Goal: Information Seeking & Learning: Learn about a topic

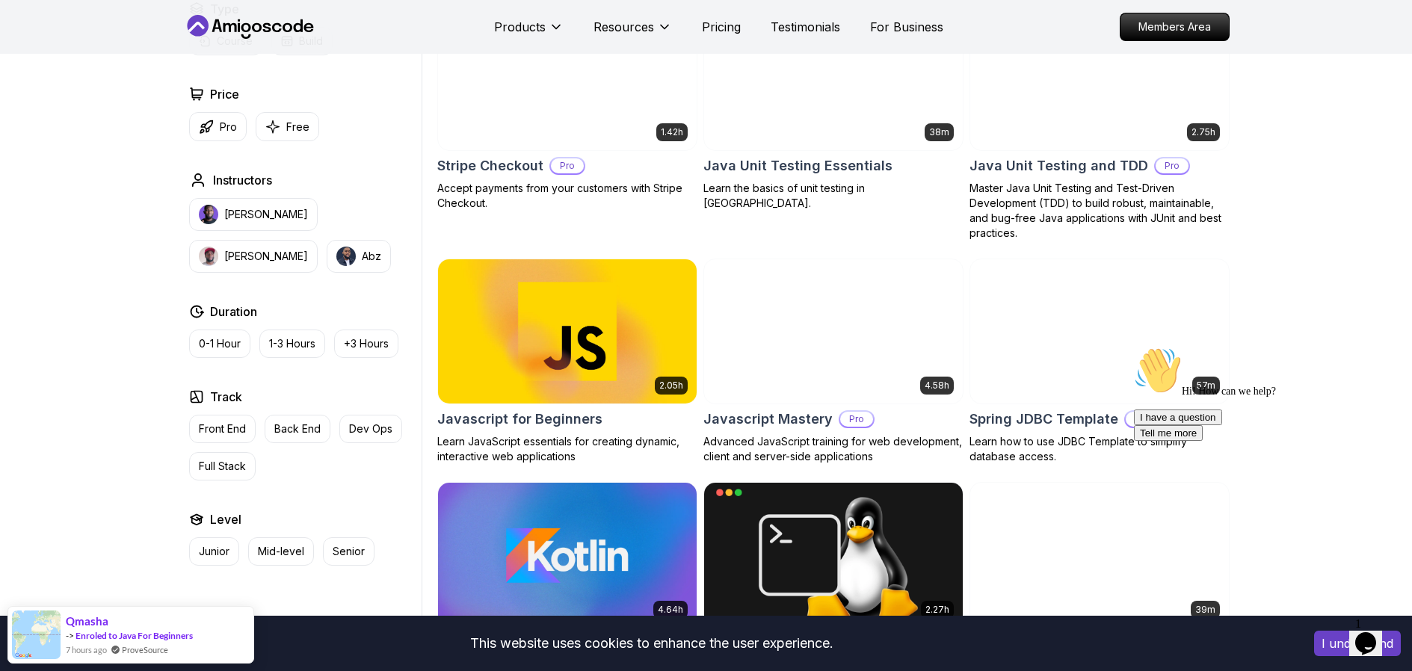
scroll to position [3021, 0]
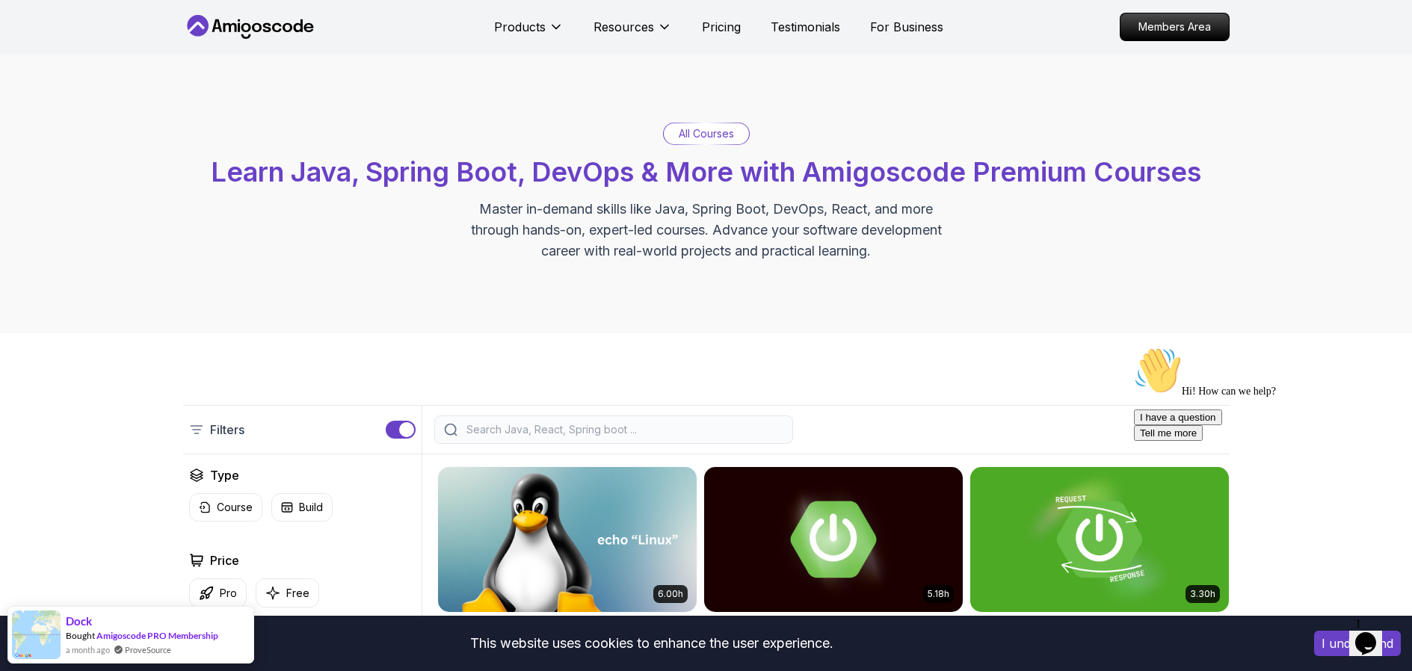
scroll to position [0, 0]
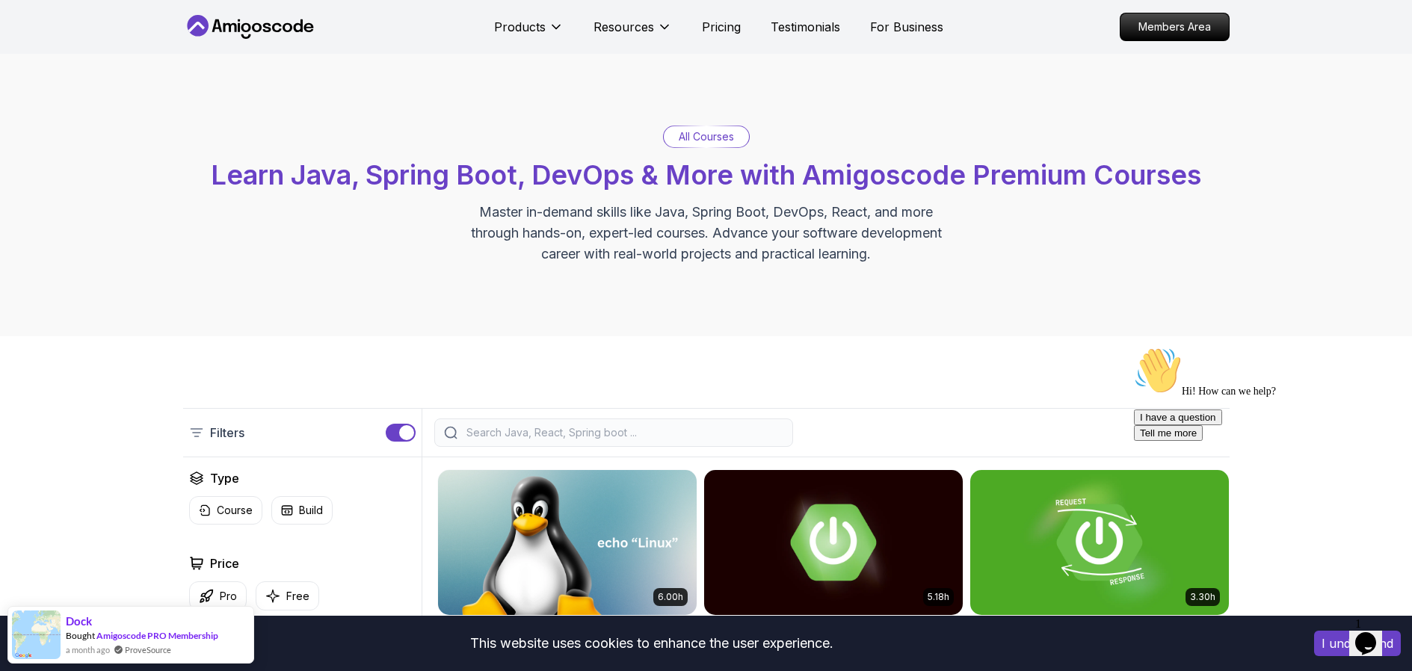
click at [834, 180] on span "Learn Java, Spring Boot, DevOps & More with Amigoscode Premium Courses" at bounding box center [706, 175] width 991 height 33
copy span "Amigoscode"
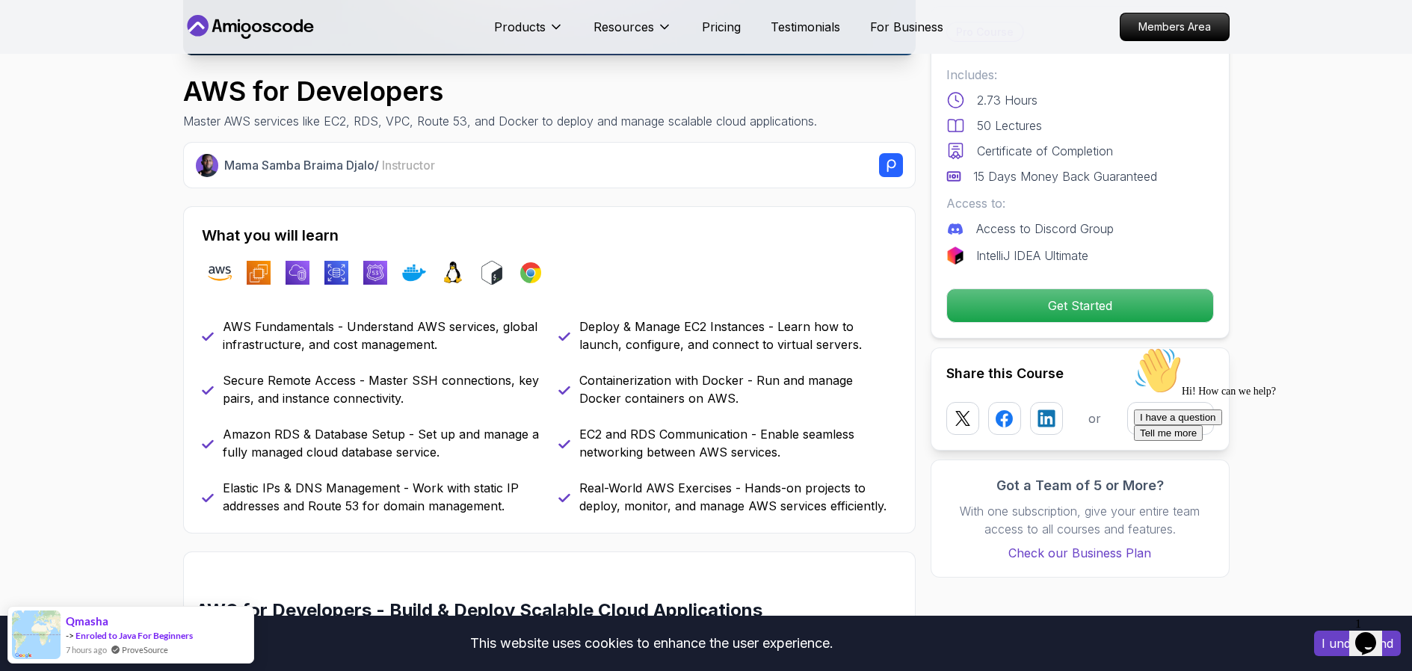
scroll to position [50, 0]
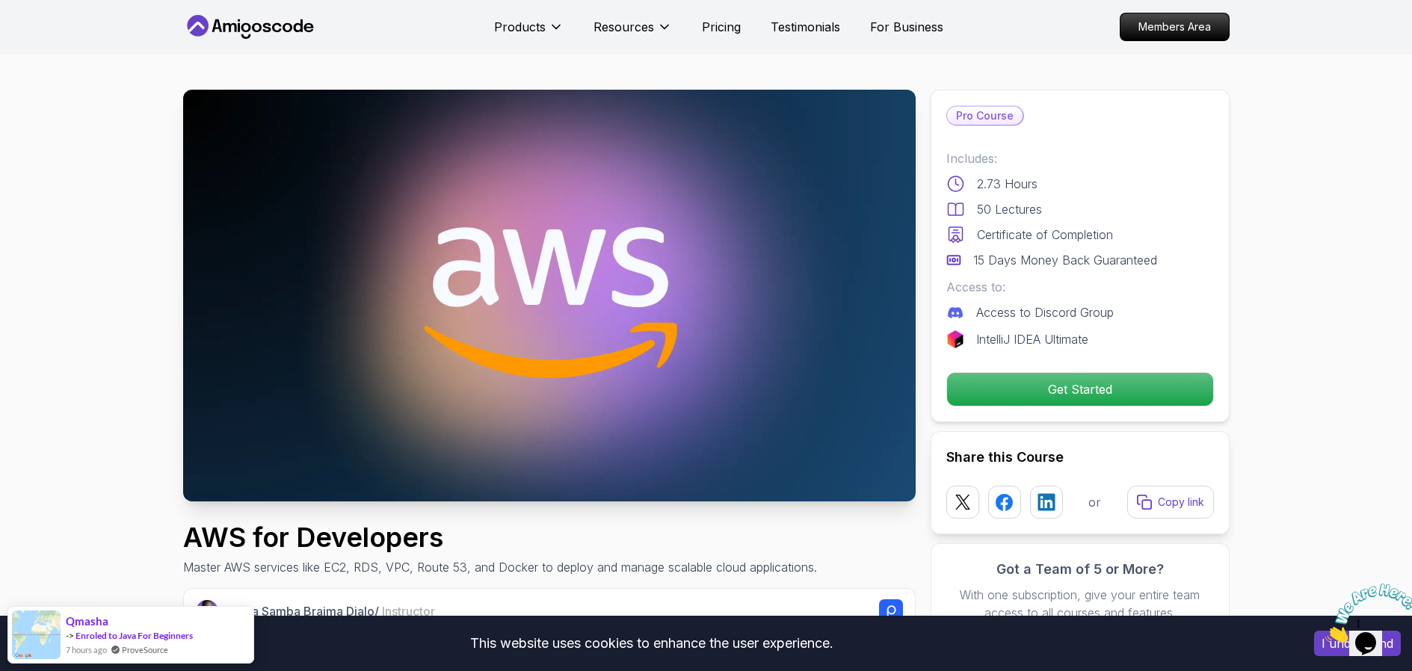
click at [276, 25] on icon at bounding box center [250, 27] width 135 height 24
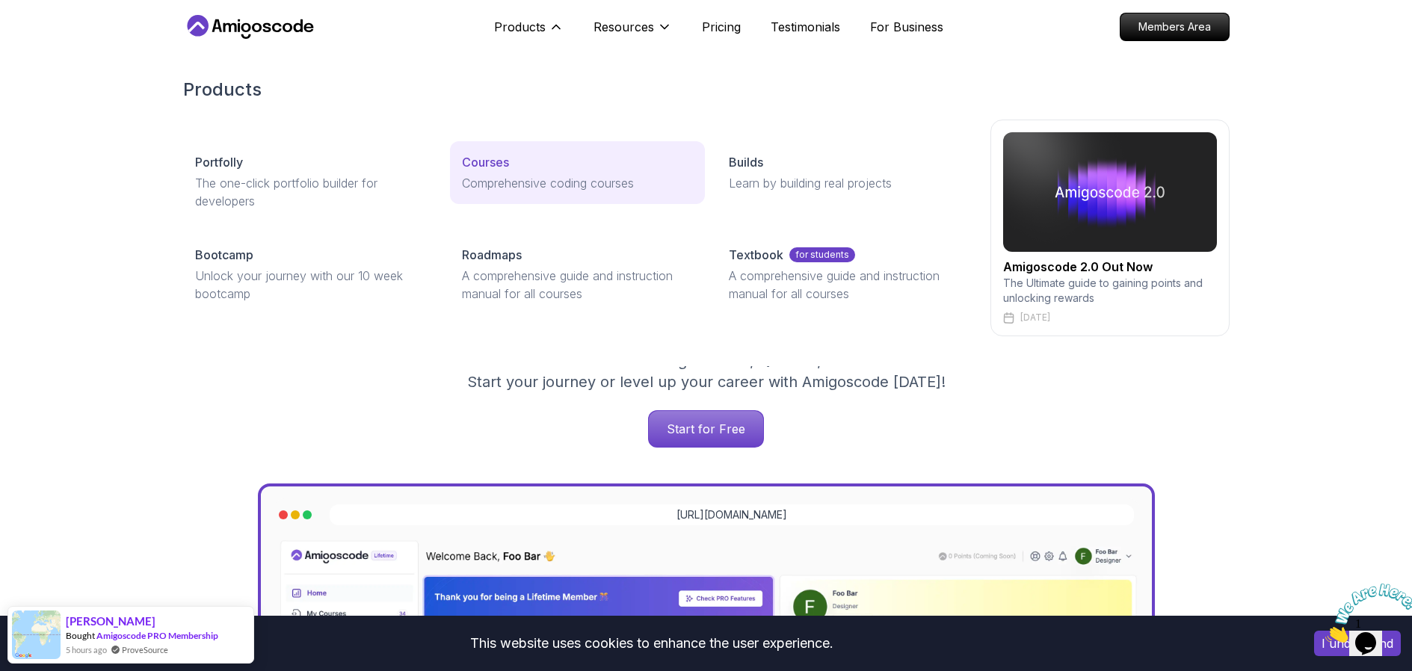
click at [494, 163] on p "Courses" at bounding box center [485, 162] width 47 height 18
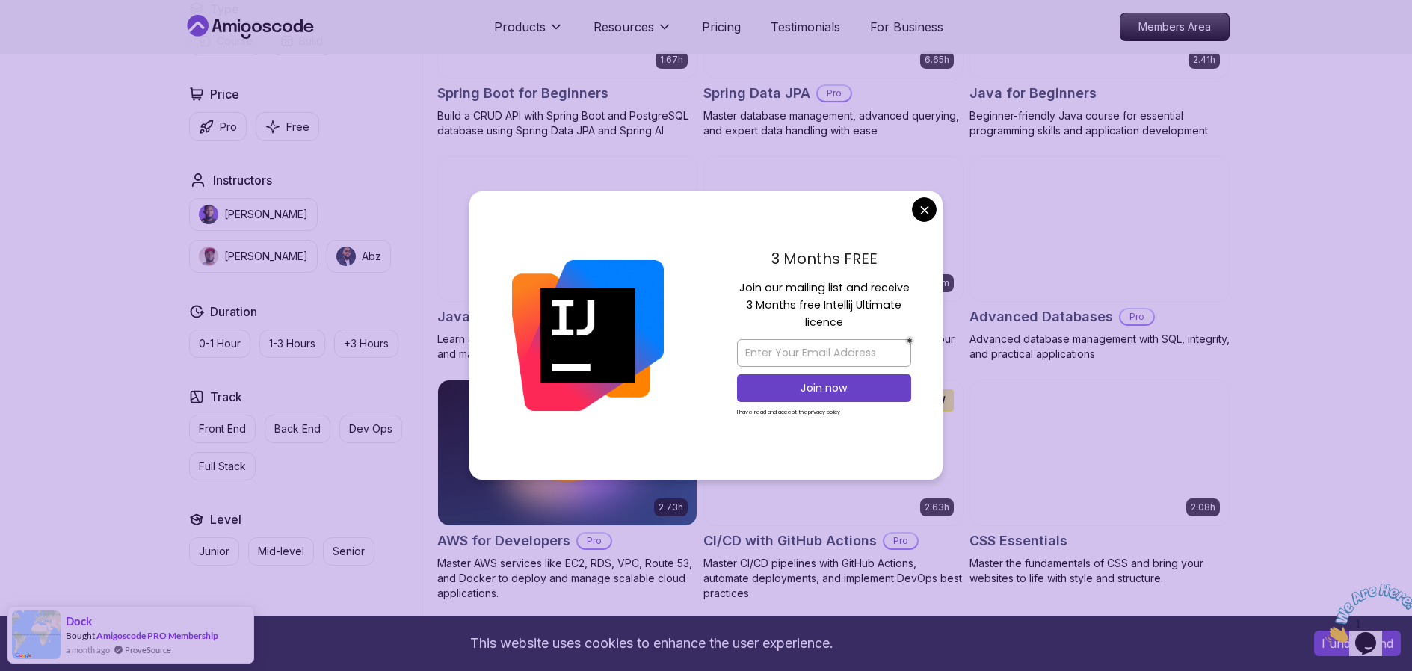
scroll to position [793, 0]
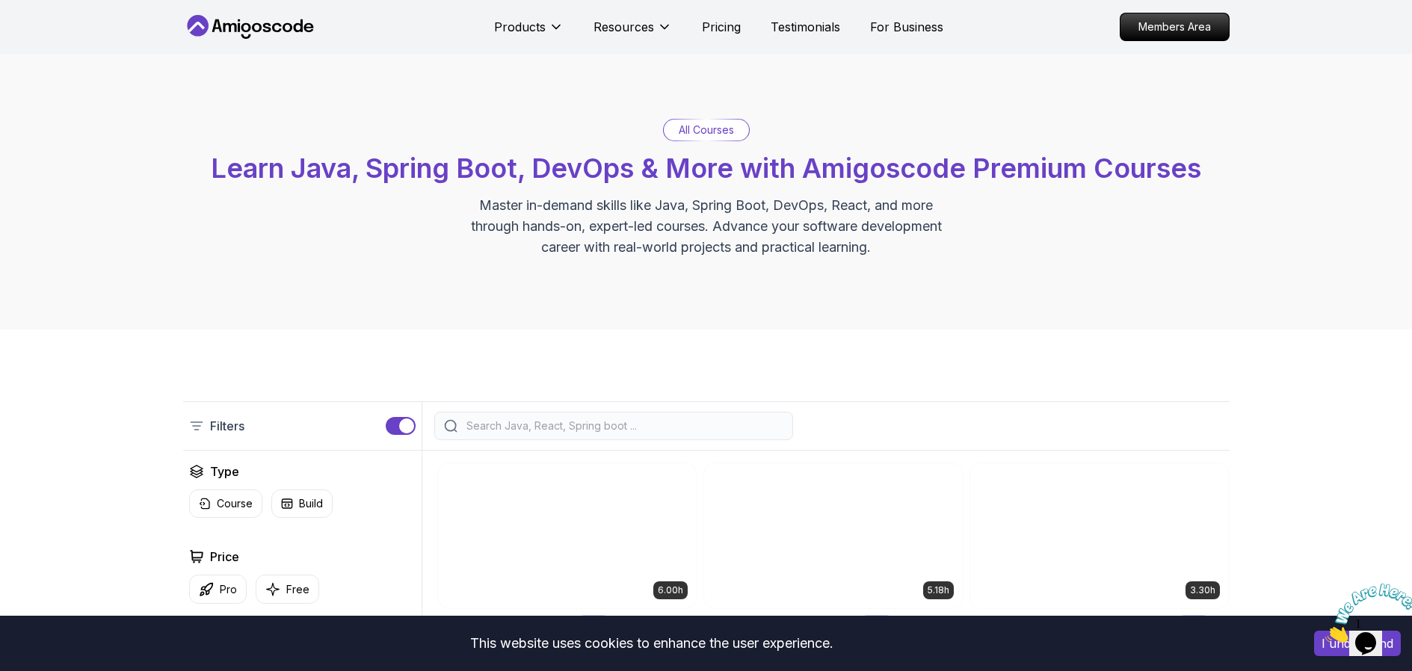
scroll to position [0, 0]
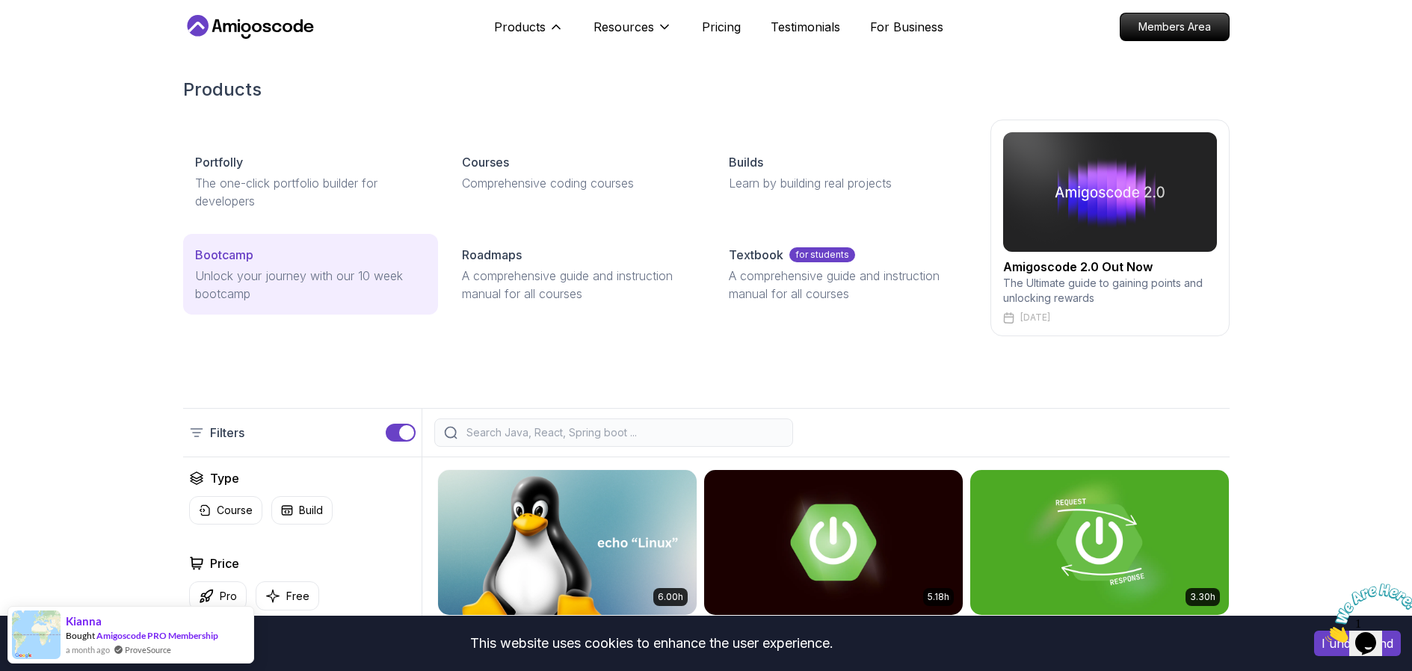
click at [241, 253] on p "Bootcamp" at bounding box center [224, 255] width 58 height 18
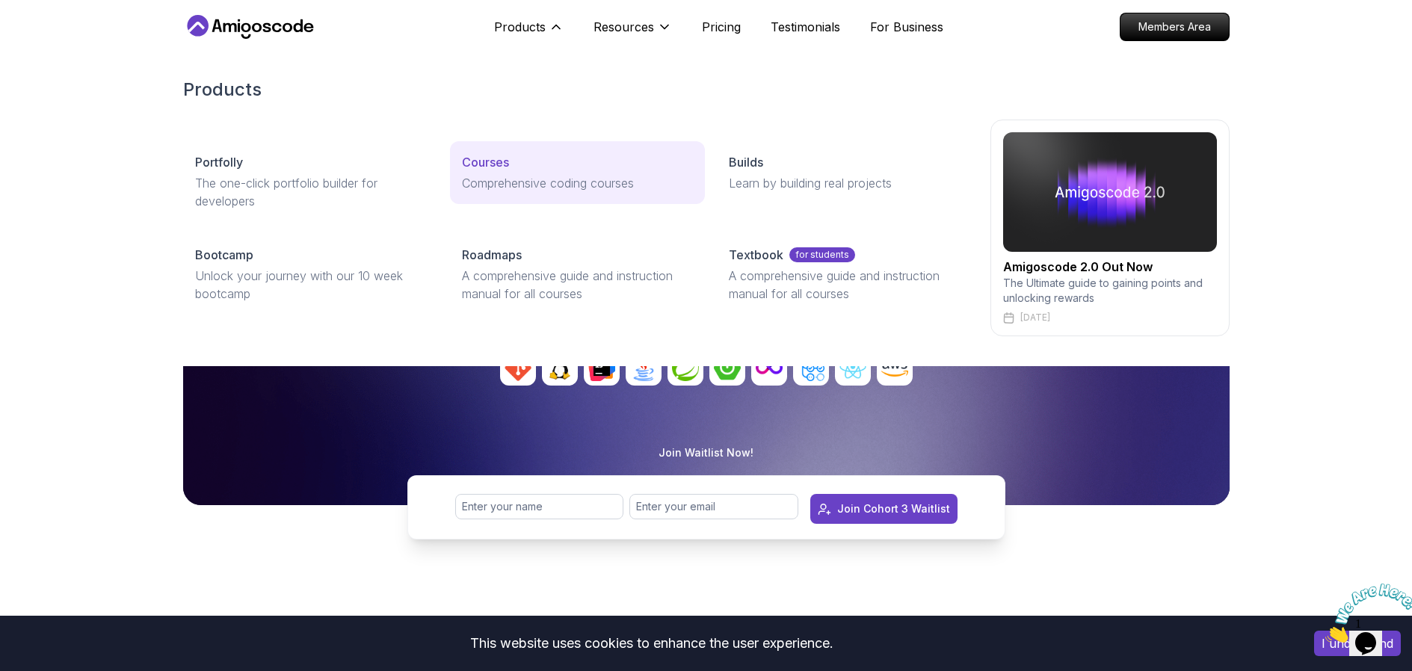
click at [495, 166] on p "Courses" at bounding box center [485, 162] width 47 height 18
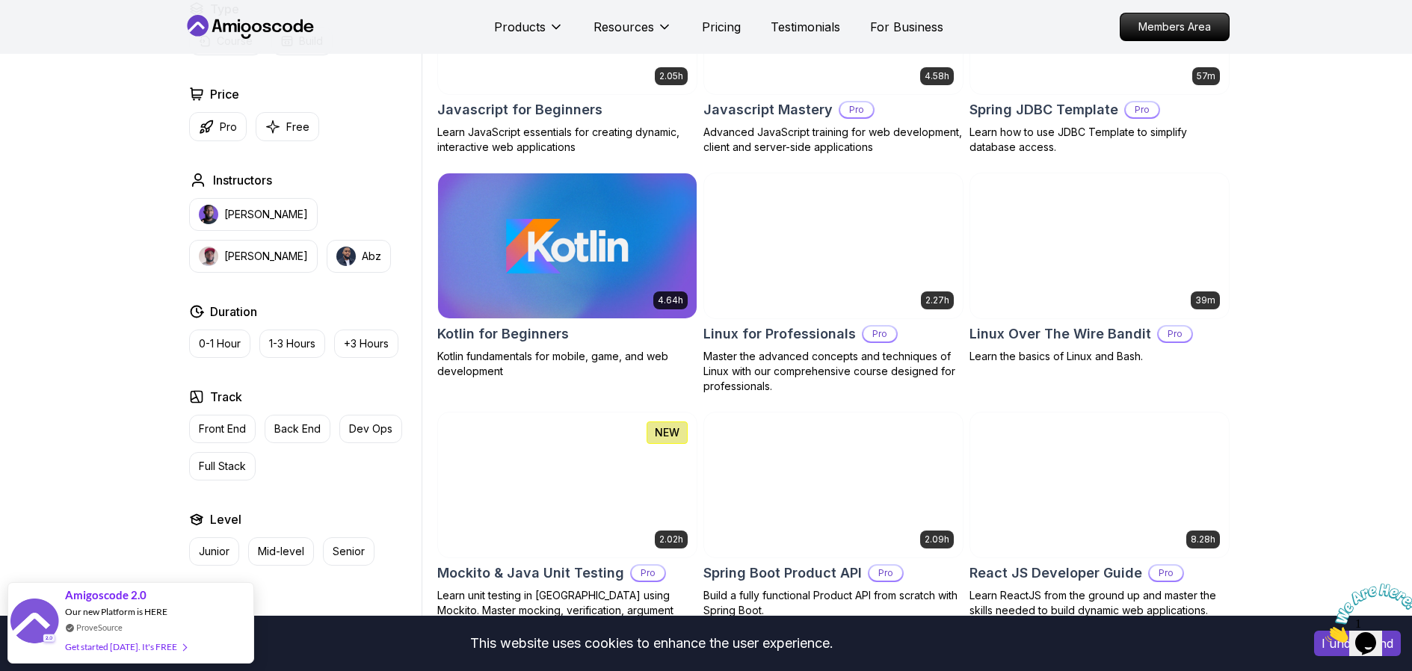
scroll to position [2872, 0]
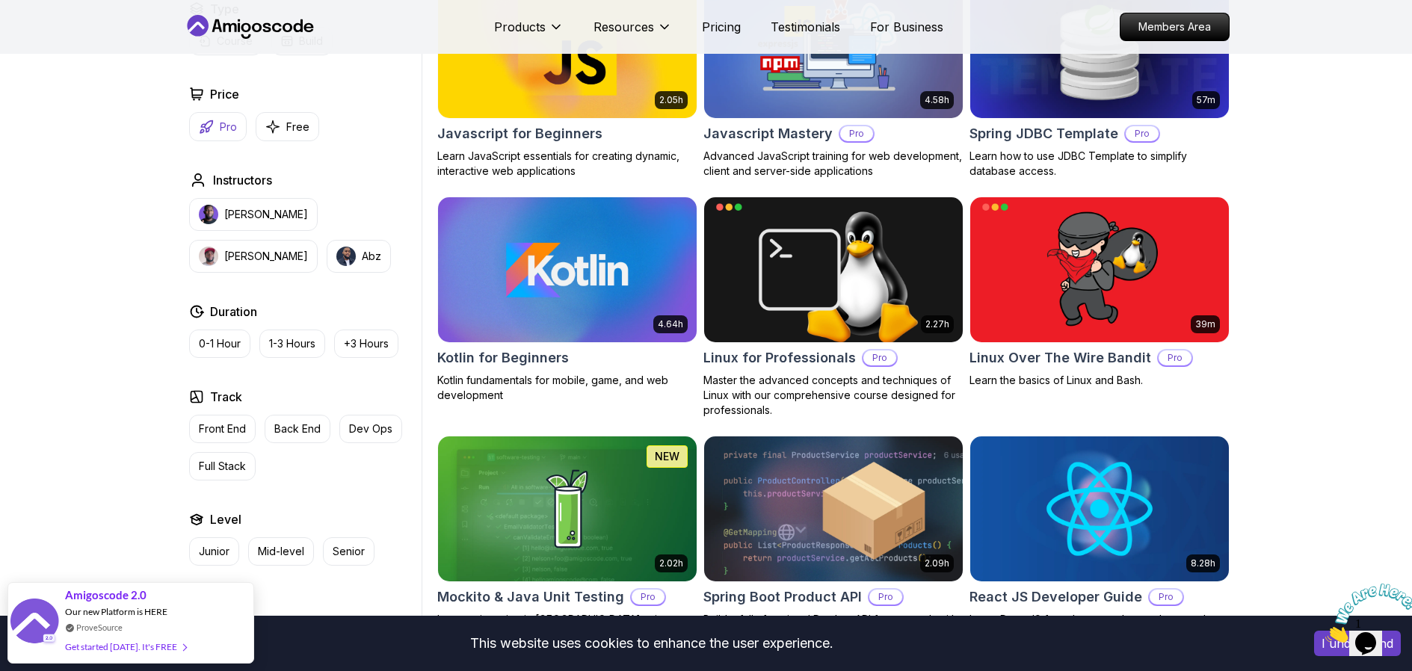
click at [208, 124] on icon "button" at bounding box center [206, 127] width 15 height 15
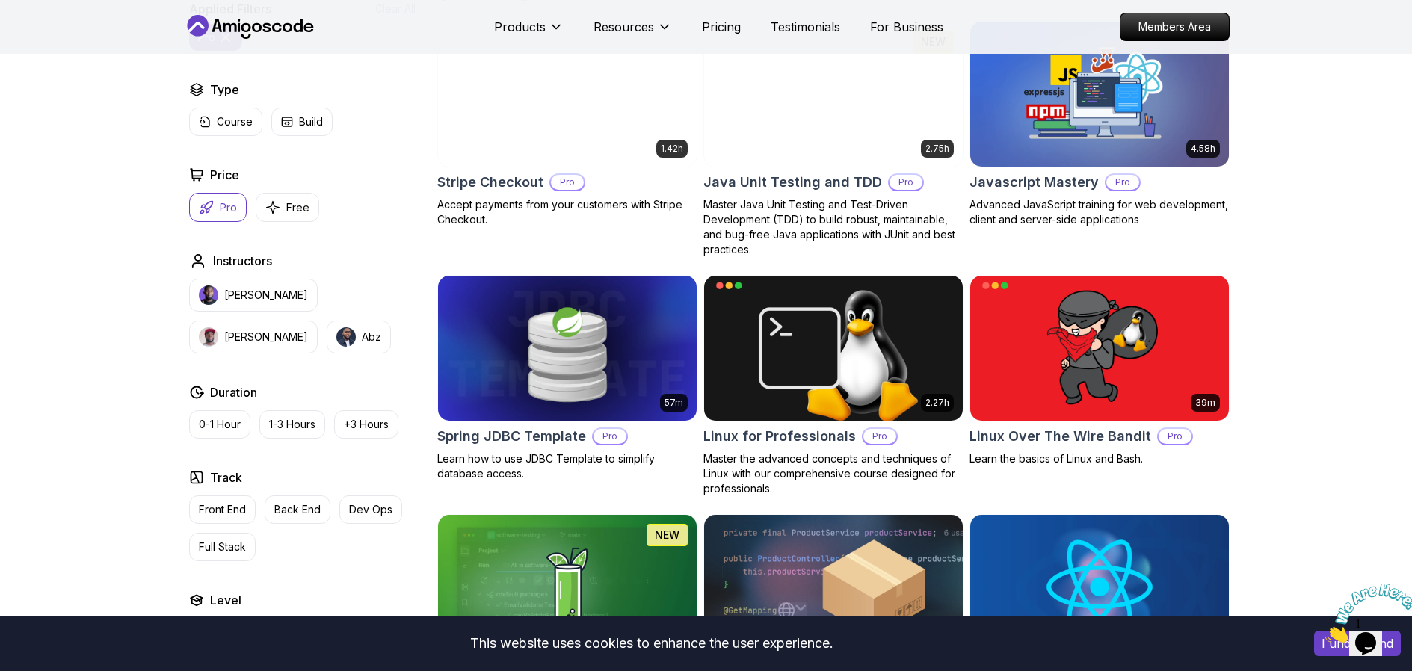
scroll to position [1968, 0]
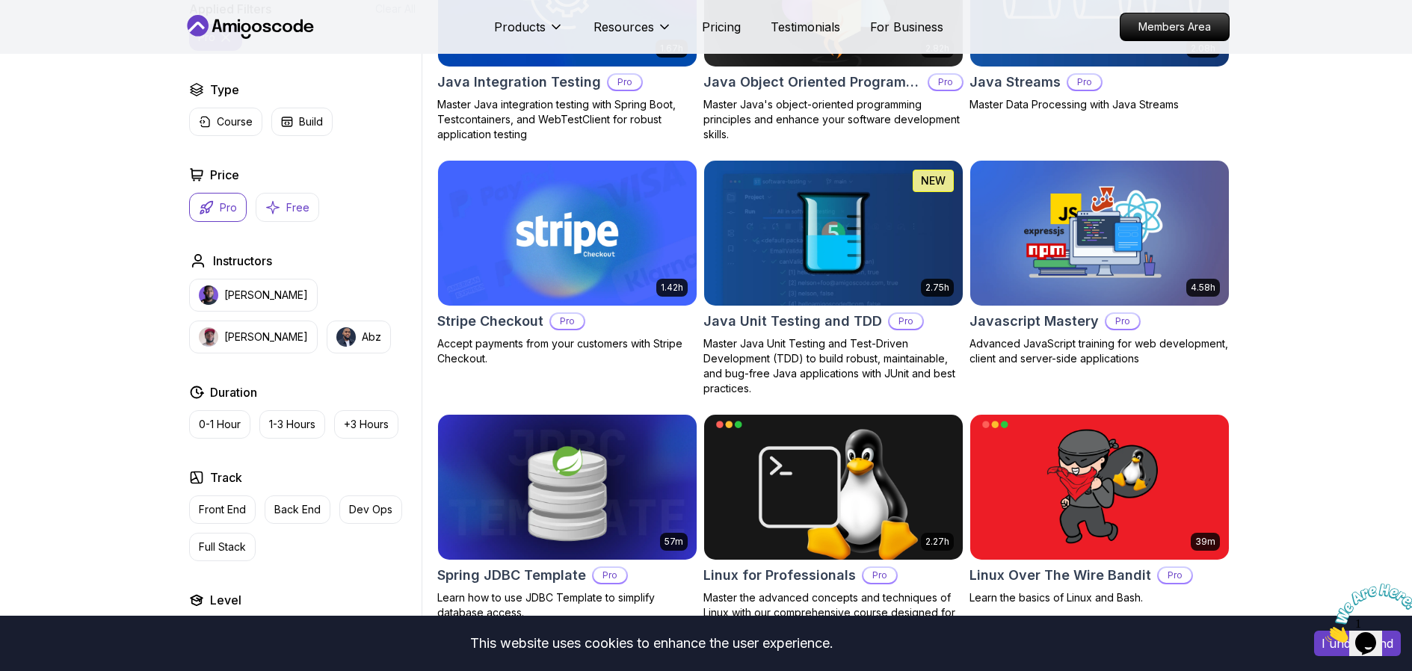
click at [286, 209] on p "Free" at bounding box center [297, 207] width 23 height 15
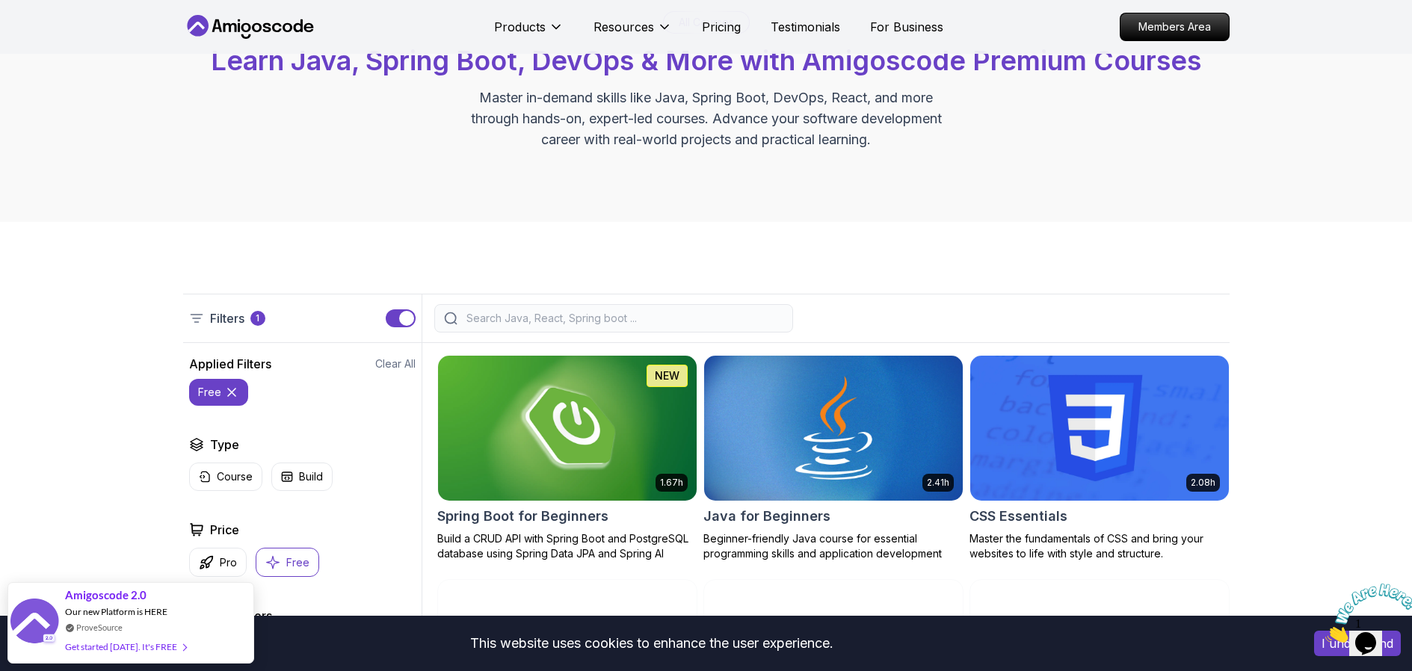
scroll to position [124, 0]
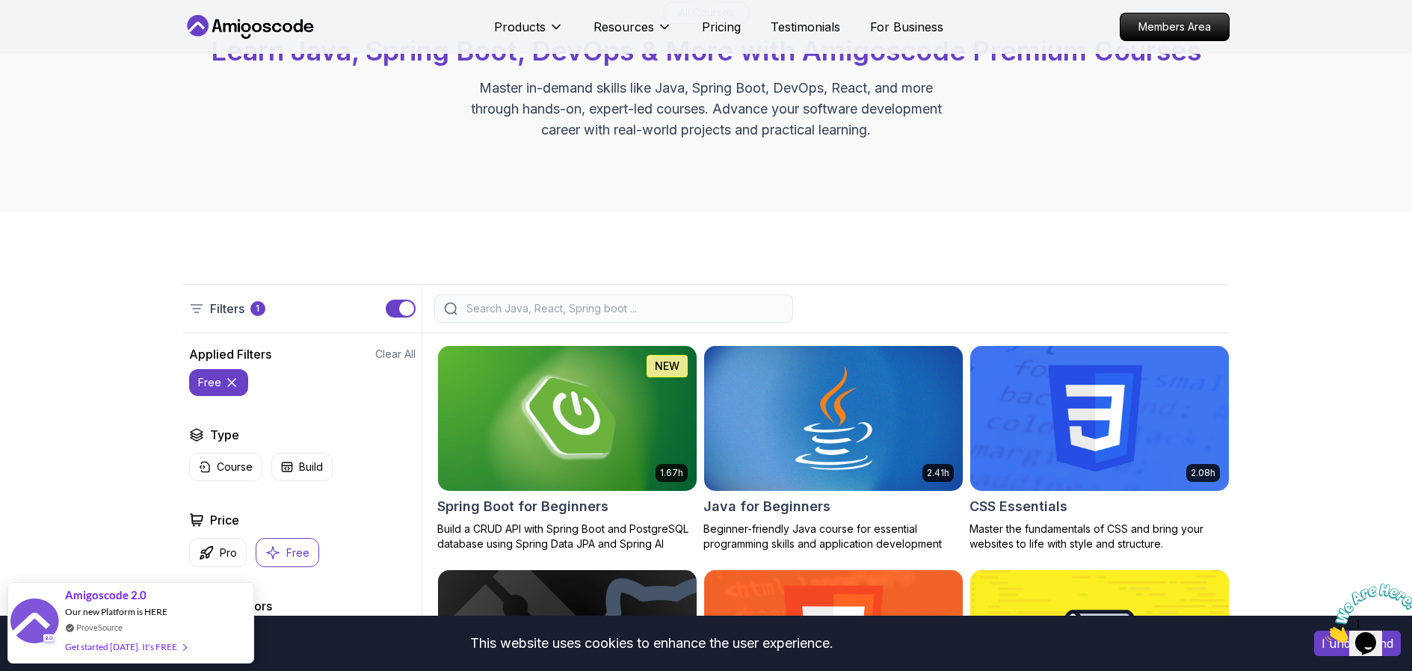
click at [236, 387] on icon at bounding box center [231, 382] width 15 height 15
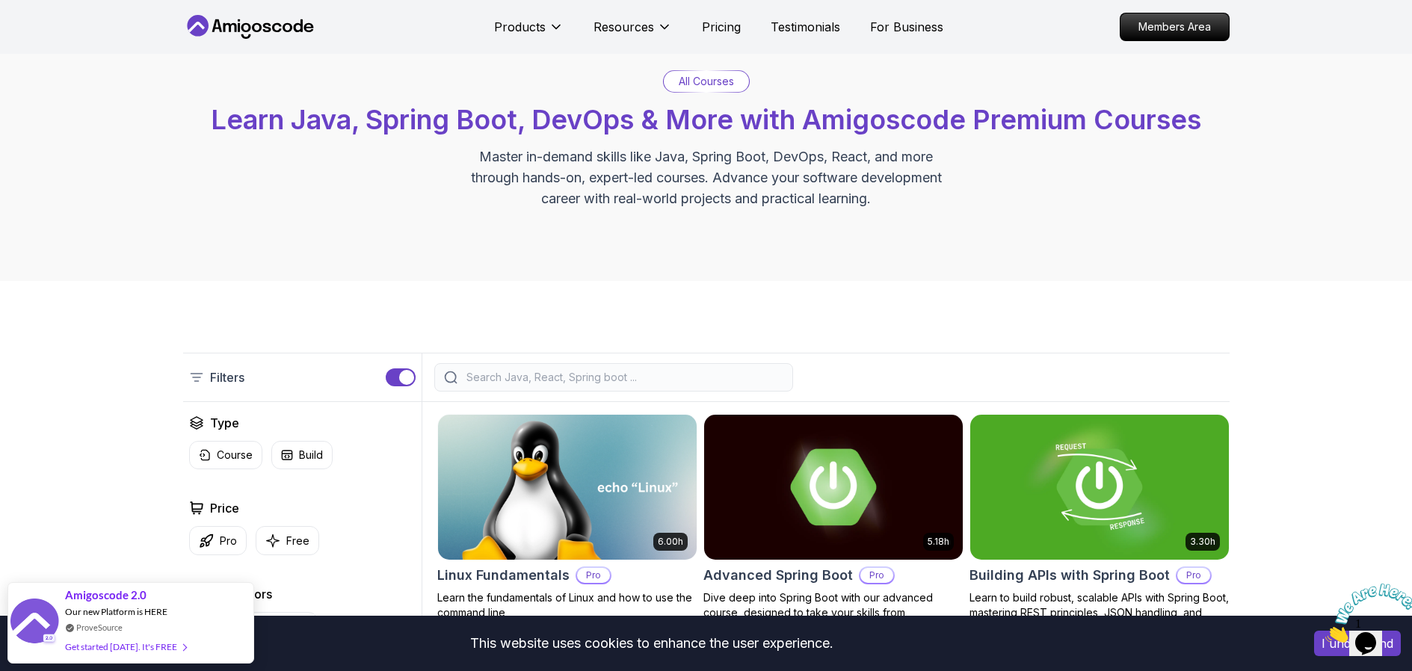
scroll to position [82, 0]
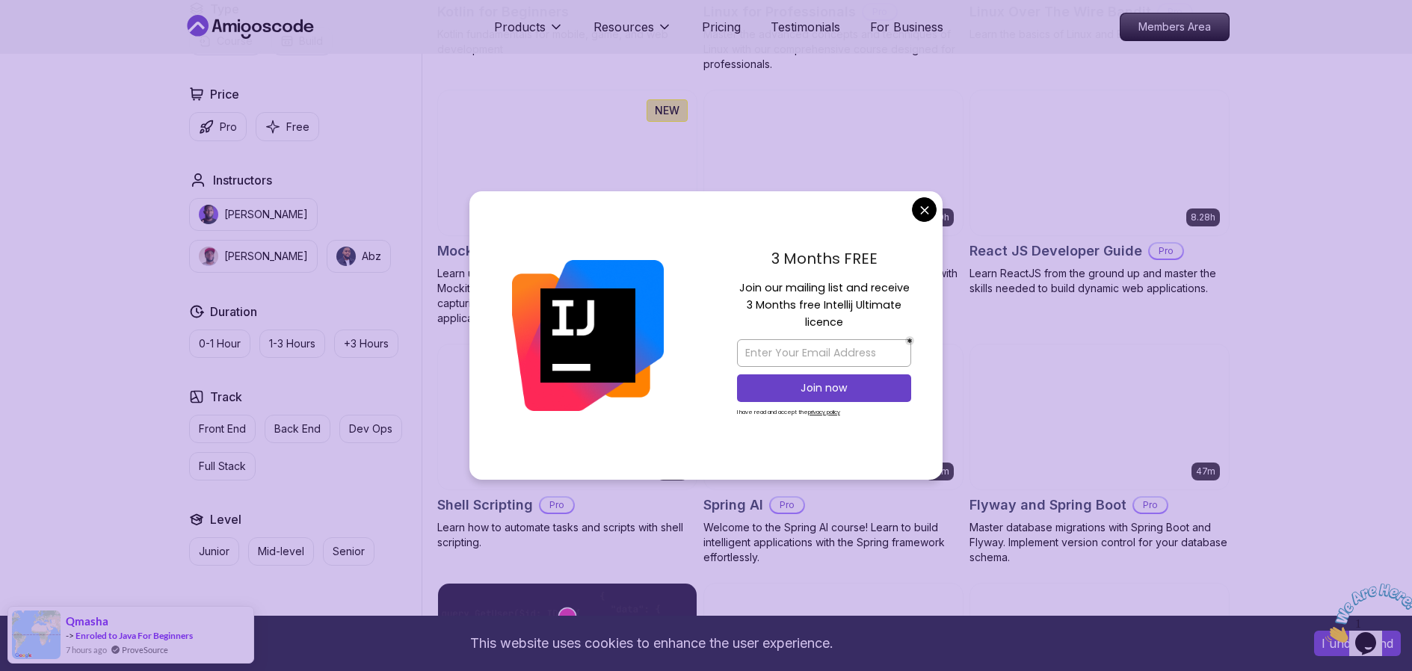
scroll to position [3301, 0]
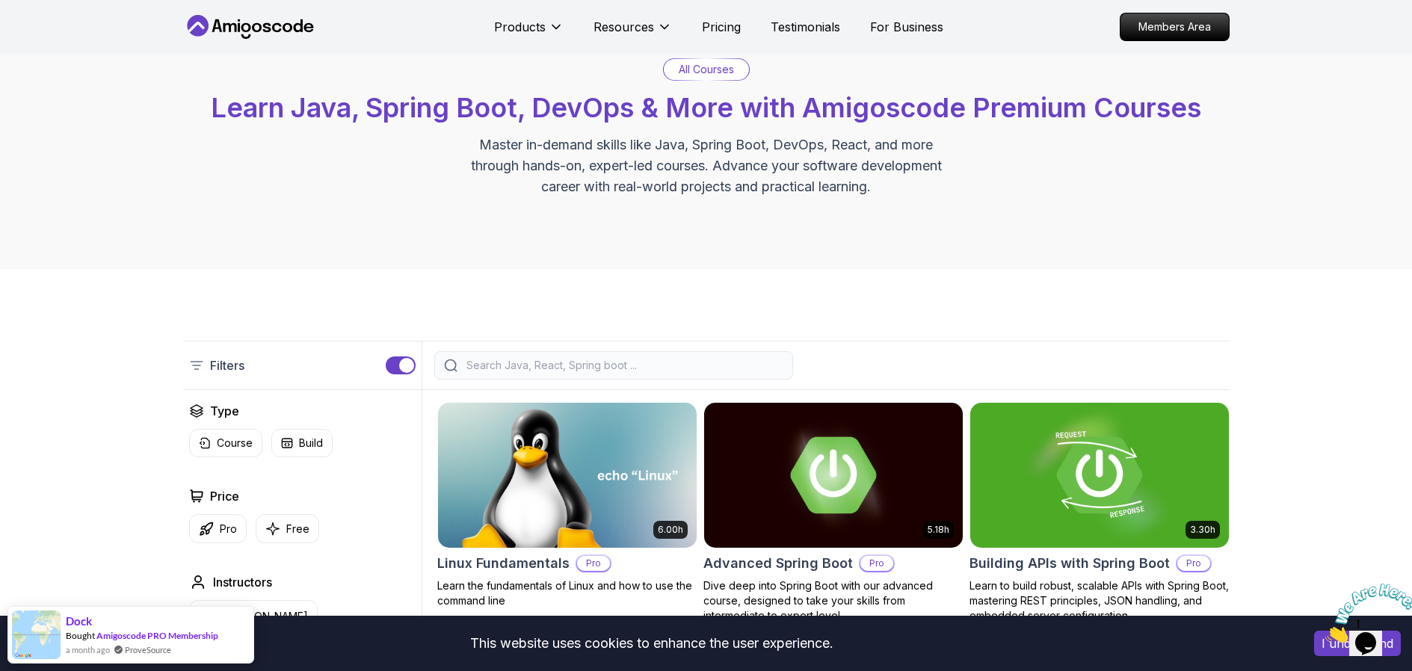
scroll to position [60, 0]
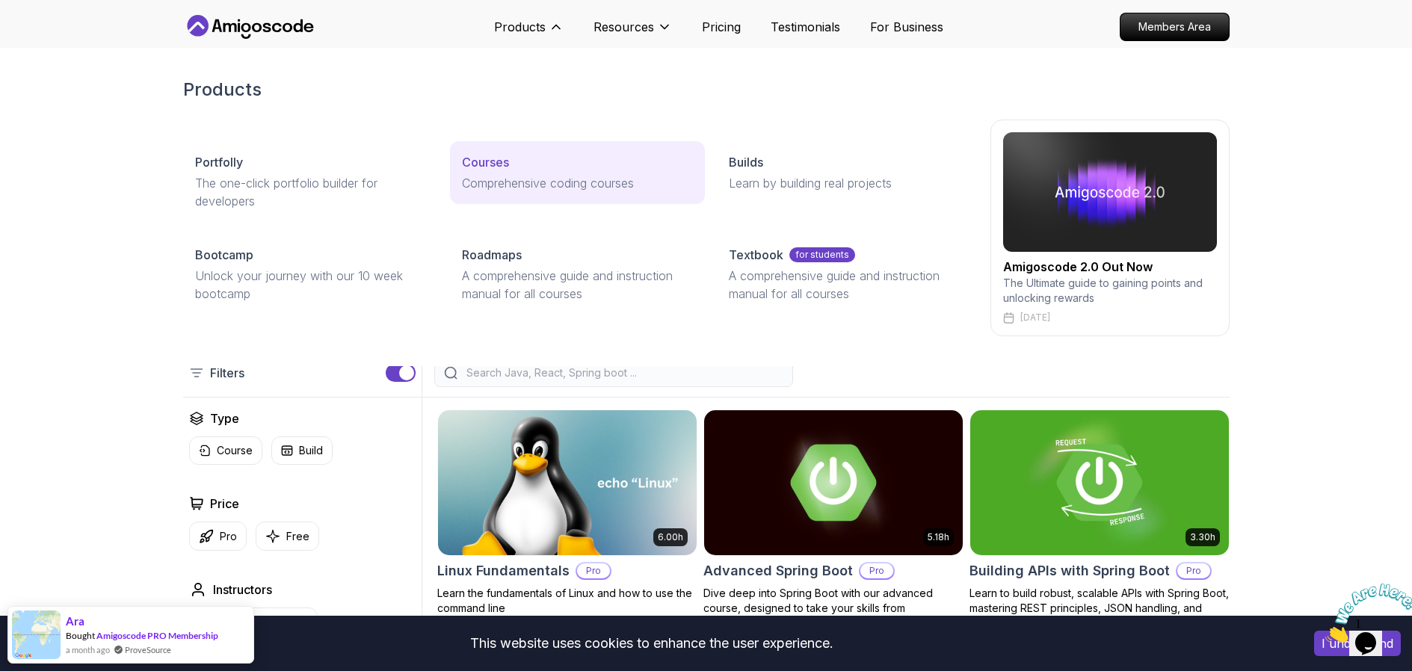
click at [495, 161] on p "Courses" at bounding box center [485, 162] width 47 height 18
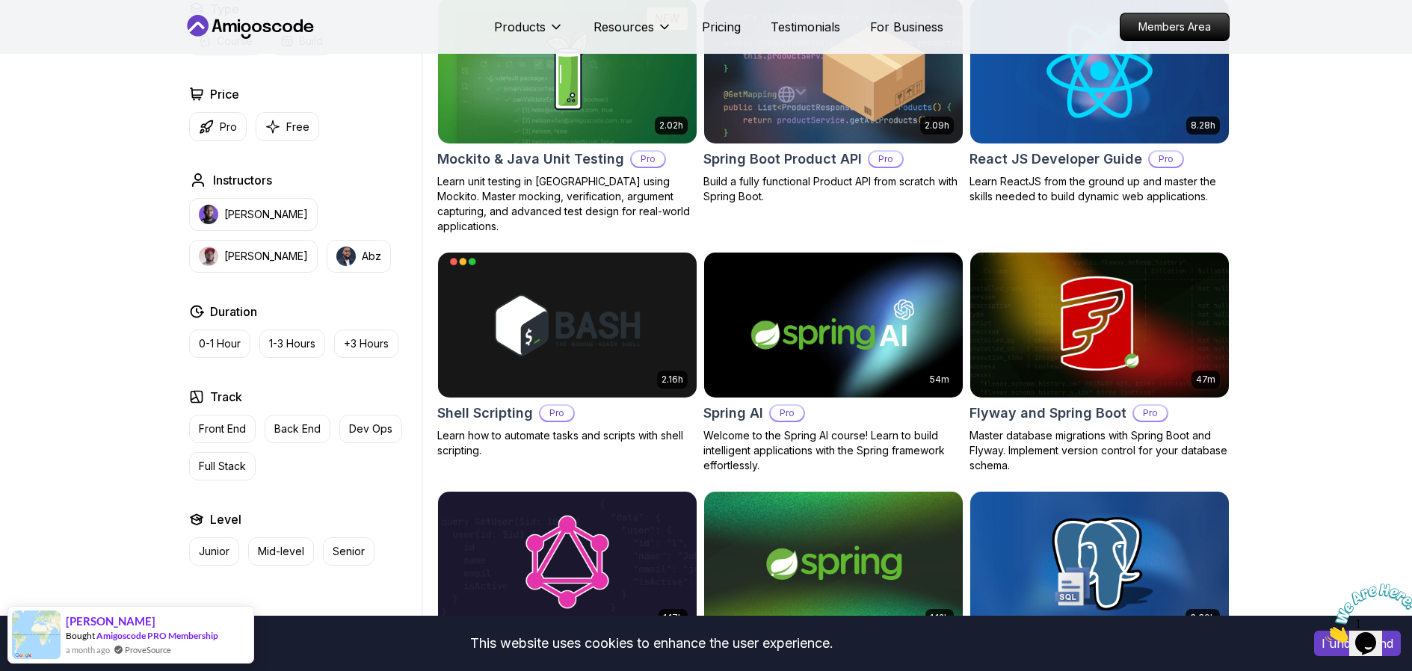
scroll to position [3318, 0]
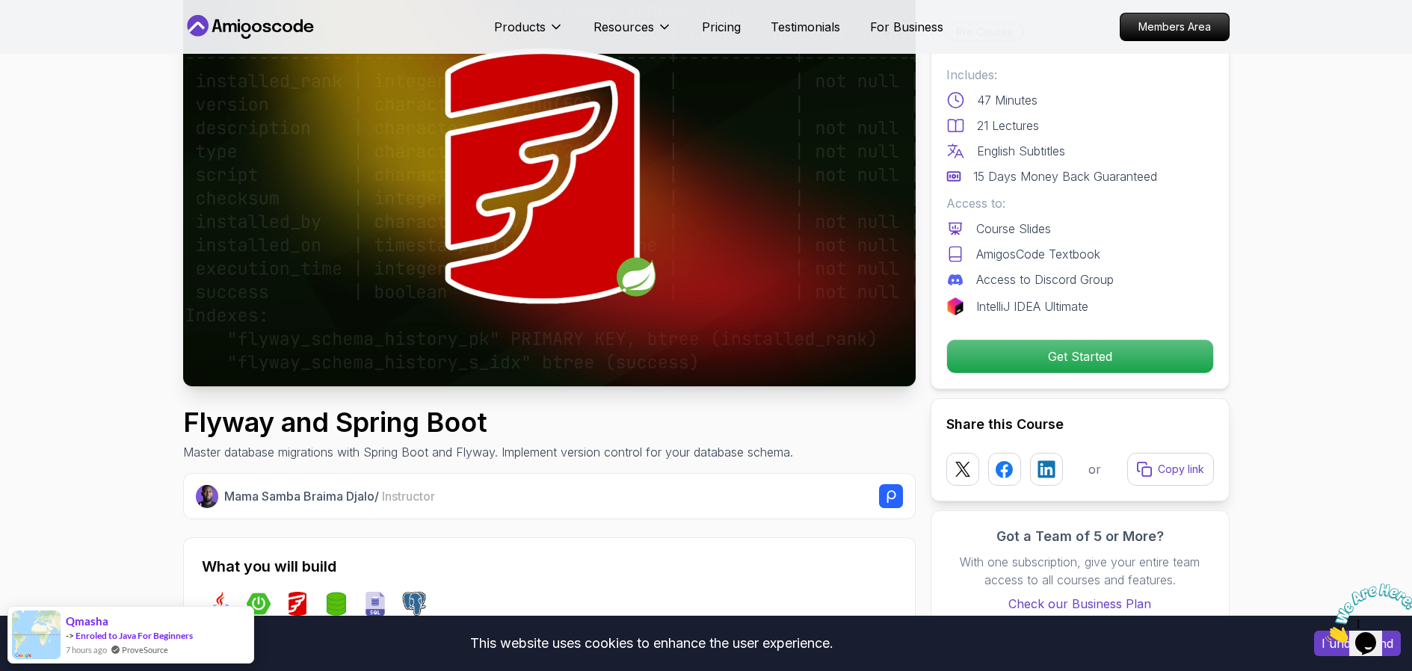
scroll to position [280, 0]
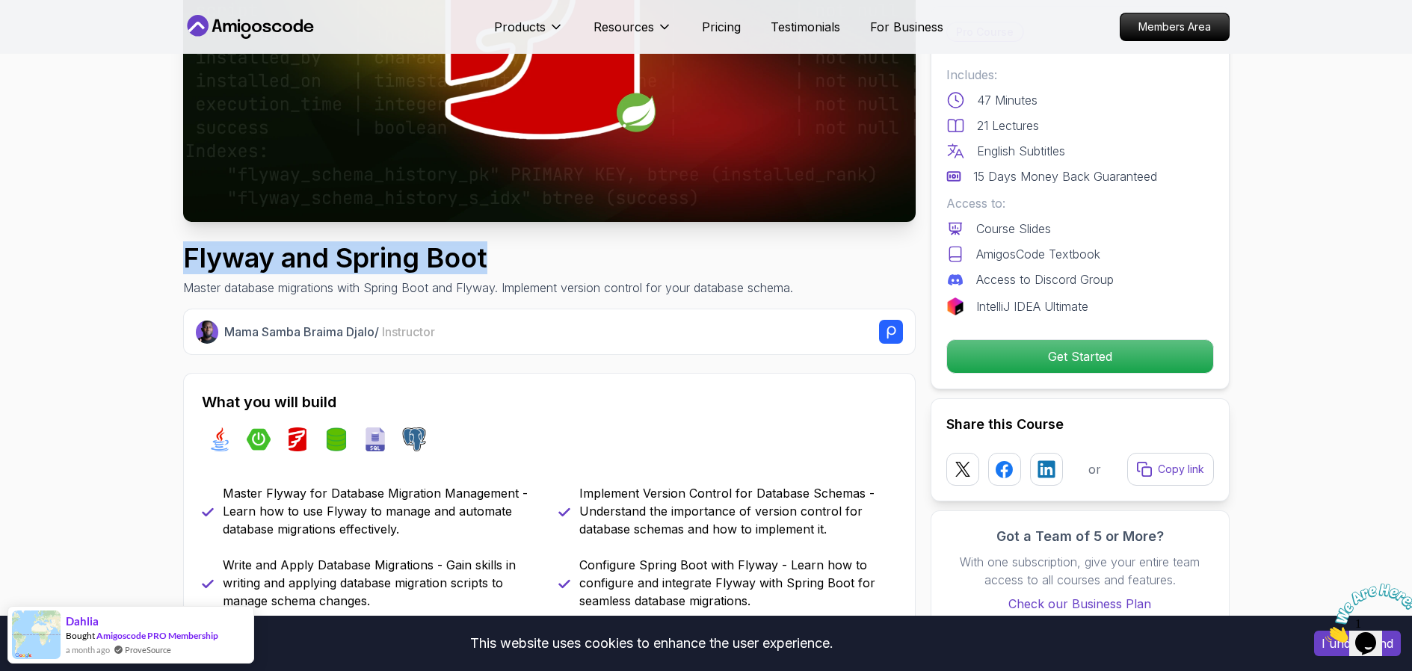
drag, startPoint x: 509, startPoint y: 260, endPoint x: 188, endPoint y: 260, distance: 321.5
click at [188, 260] on h1 "Flyway and Spring Boot" at bounding box center [488, 258] width 610 height 30
copy h1 "Flyway and Spring Boot"
